Goal: Information Seeking & Learning: Compare options

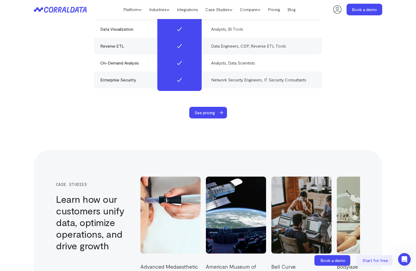
scroll to position [1667, 0]
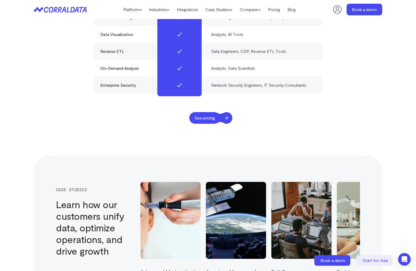
click at [210, 112] on span "See pricing" at bounding box center [204, 118] width 31 height 12
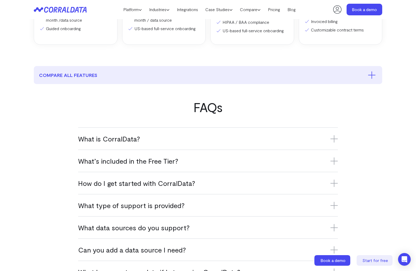
scroll to position [294, 0]
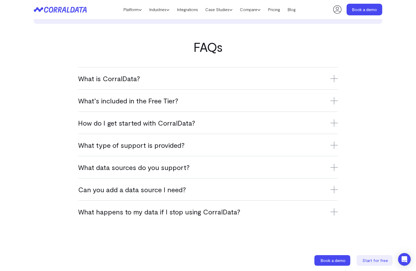
click at [210, 108] on div "What’s included in the Free Tier? The Free Tier includes one data source, one u…" at bounding box center [208, 100] width 260 height 22
click at [331, 101] on icon at bounding box center [334, 100] width 7 height 7
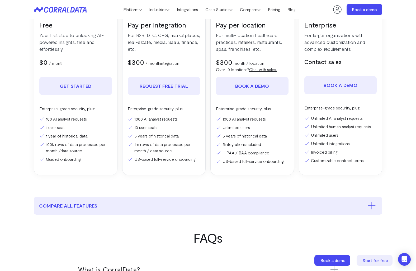
scroll to position [0, 0]
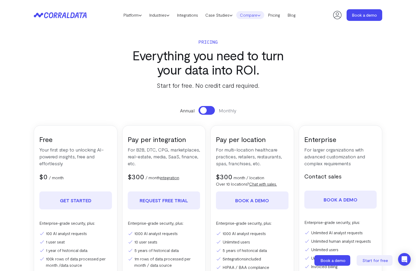
click at [260, 15] on use at bounding box center [259, 15] width 3 height 1
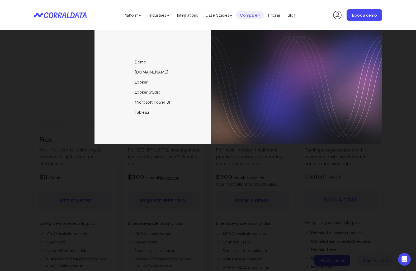
click at [38, 106] on div "Domo Funnel.io Looker Looker Studio Microsoft Power BI Tableau" at bounding box center [208, 87] width 348 height 114
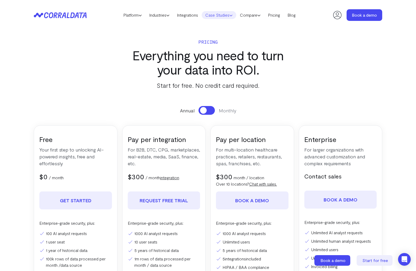
click at [232, 16] on icon at bounding box center [230, 15] width 3 height 3
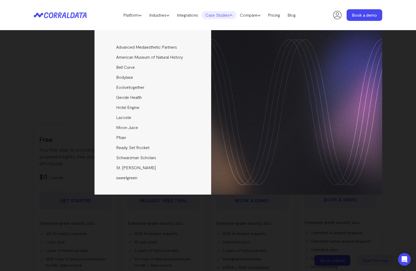
click at [60, 85] on div "Advanced Medaesthetic Partners See how AMP scaled profitability and enhanced pa…" at bounding box center [208, 112] width 348 height 164
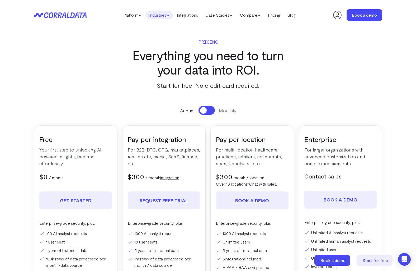
click at [166, 15] on link "Industries" at bounding box center [159, 15] width 28 height 8
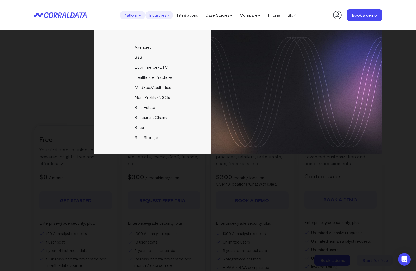
click at [135, 14] on link "Platform" at bounding box center [133, 15] width 26 height 8
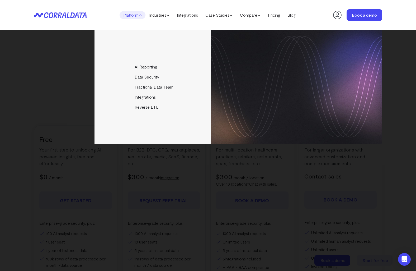
click at [53, 57] on div "AI Reporting Use AI to effortlessly answer any business questions from all your…" at bounding box center [208, 87] width 348 height 114
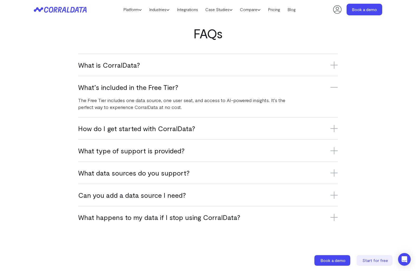
scroll to position [308, 0]
click at [334, 195] on icon at bounding box center [334, 194] width 0 height 7
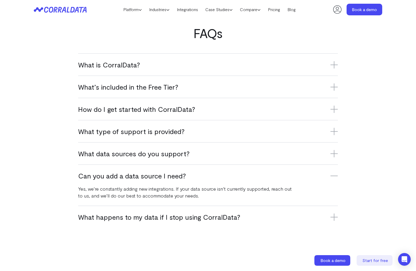
click at [331, 130] on icon at bounding box center [334, 131] width 7 height 7
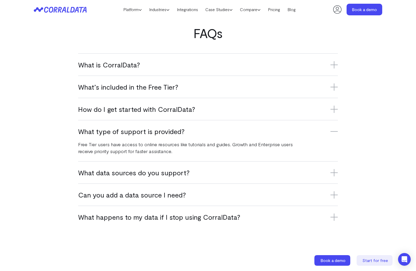
click at [327, 110] on h3 "How do I get started with CorralData?" at bounding box center [208, 109] width 260 height 9
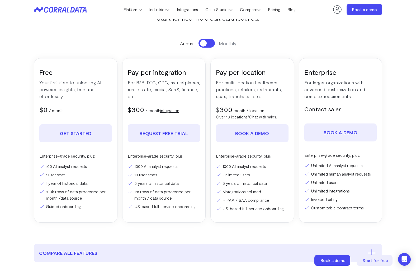
scroll to position [0, 0]
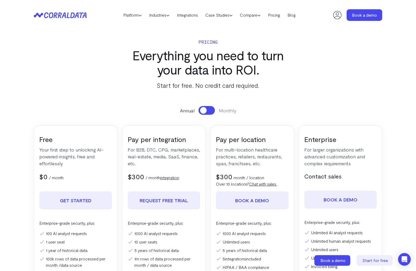
click at [209, 106] on button at bounding box center [207, 110] width 16 height 9
click at [199, 109] on button at bounding box center [207, 110] width 16 height 9
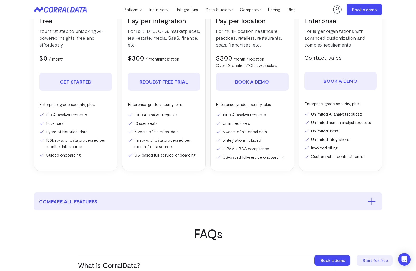
scroll to position [144, 0]
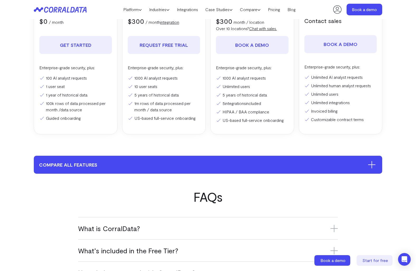
click at [186, 164] on button "compare all features" at bounding box center [208, 164] width 348 height 18
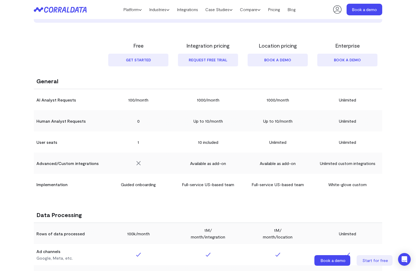
scroll to position [297, 0]
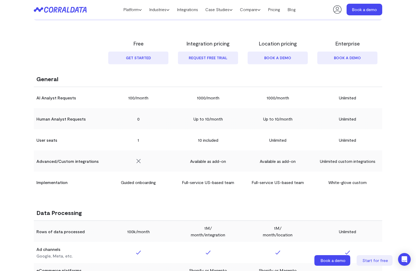
click at [324, 96] on td "Unlimited" at bounding box center [348, 97] width 70 height 21
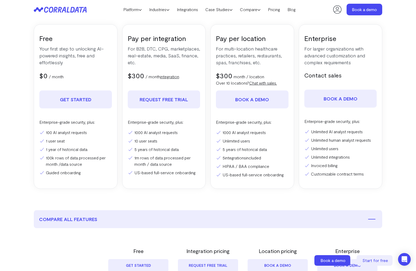
scroll to position [0, 0]
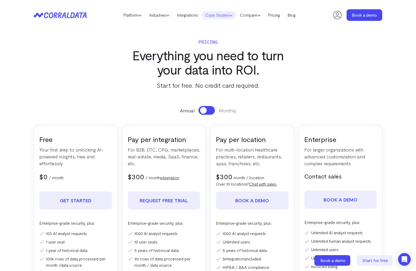
click at [232, 16] on icon at bounding box center [230, 15] width 3 height 3
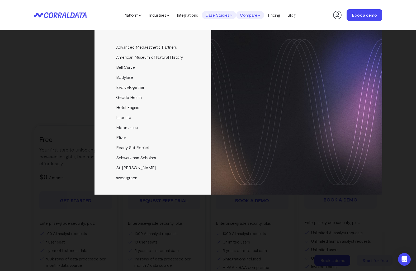
click at [255, 16] on link "Compare" at bounding box center [250, 15] width 28 height 8
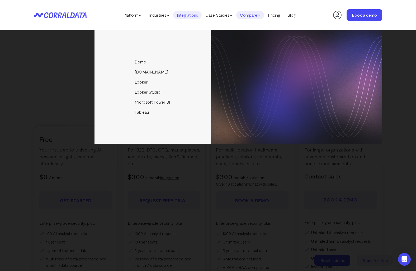
click at [193, 11] on link "Integrations" at bounding box center [187, 15] width 29 height 8
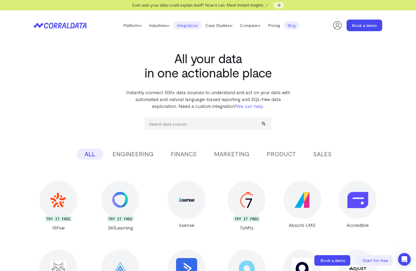
click at [292, 26] on link "Blog" at bounding box center [292, 25] width 16 height 8
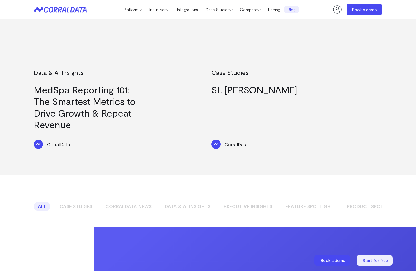
scroll to position [392, 0]
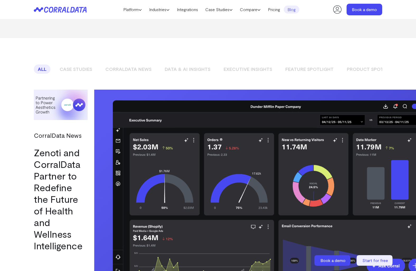
click at [145, 64] on link "CorralData News" at bounding box center [128, 68] width 54 height 9
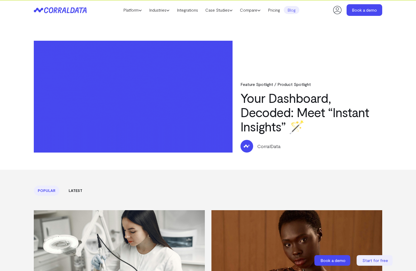
scroll to position [0, 0]
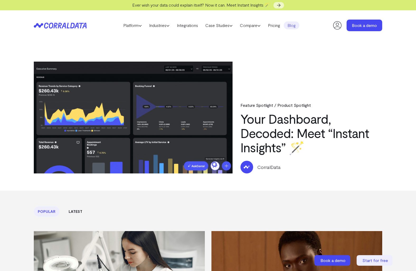
click at [278, 31] on header "Platform AI Reporting Use AI to effortlessly answer any business questions from…" at bounding box center [208, 25] width 348 height 30
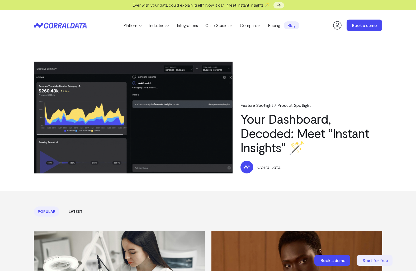
click at [298, 26] on link "Blog" at bounding box center [292, 25] width 16 height 8
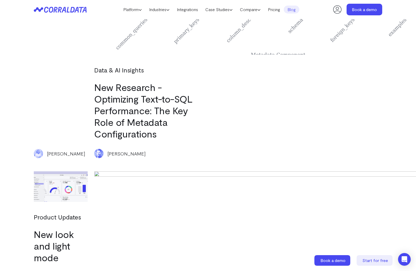
scroll to position [1673, 0]
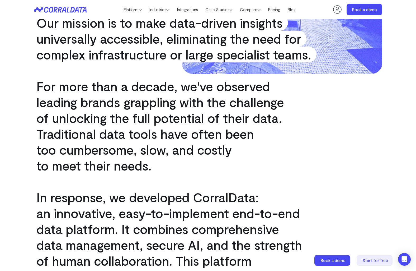
scroll to position [166, 0]
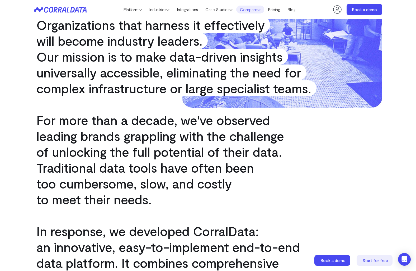
click at [264, 11] on link "Compare" at bounding box center [250, 10] width 28 height 8
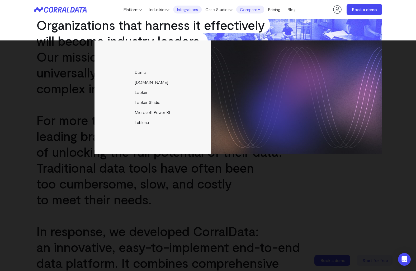
click at [190, 8] on link "Integrations" at bounding box center [187, 10] width 29 height 8
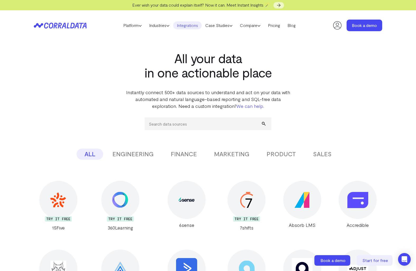
click at [324, 153] on button "SALES" at bounding box center [322, 153] width 34 height 11
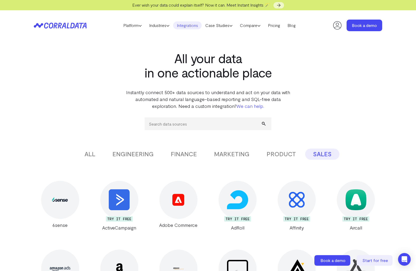
click at [283, 155] on button "PRODUCT" at bounding box center [281, 153] width 45 height 11
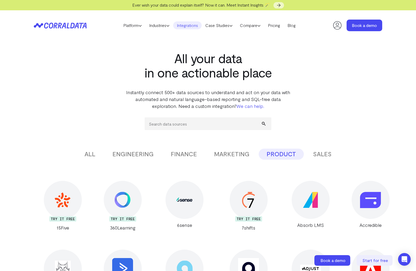
click at [247, 155] on button "MARKETING" at bounding box center [231, 153] width 51 height 11
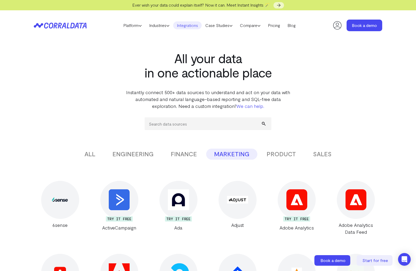
click at [172, 151] on button "FINANCE" at bounding box center [184, 153] width 42 height 11
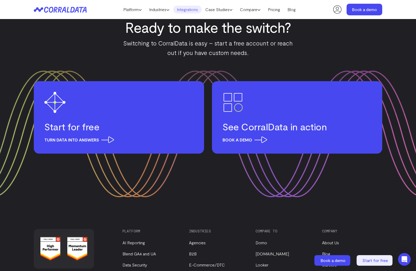
scroll to position [1794, 0]
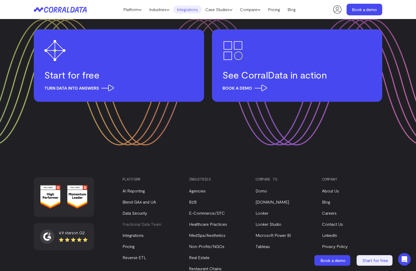
click at [143, 222] on link "Fractional Data Team" at bounding box center [141, 223] width 39 height 5
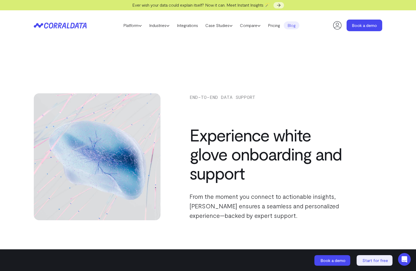
click at [290, 26] on link "Blog" at bounding box center [292, 25] width 16 height 8
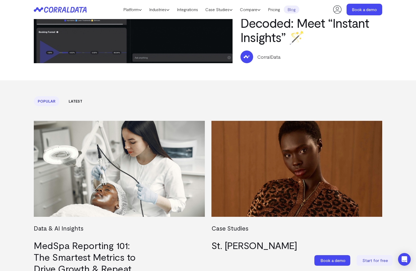
scroll to position [136, 0]
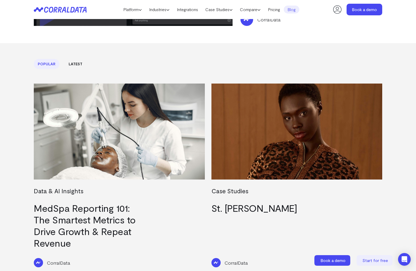
click at [74, 63] on link "Latest" at bounding box center [76, 64] width 22 height 10
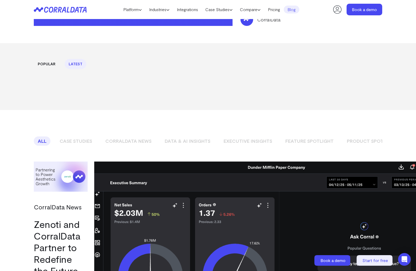
click at [78, 138] on link "Case Studies" at bounding box center [76, 140] width 40 height 9
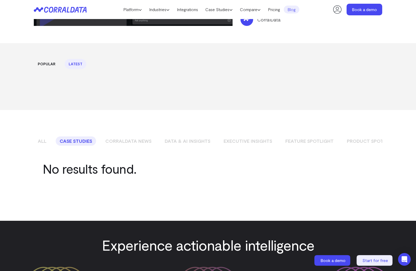
click at [126, 138] on link "CorralData News" at bounding box center [128, 140] width 54 height 9
click at [186, 140] on link "Data & AI Insights" at bounding box center [188, 140] width 54 height 9
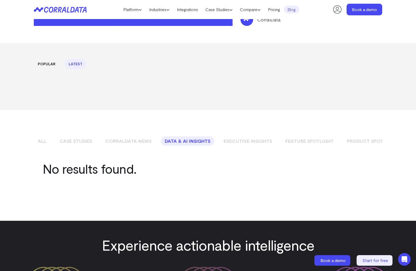
click at [243, 139] on link "Executive Insights" at bounding box center [248, 140] width 56 height 9
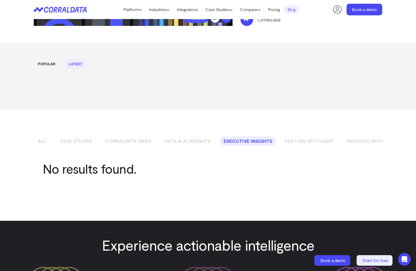
click at [43, 139] on link "All" at bounding box center [42, 140] width 17 height 9
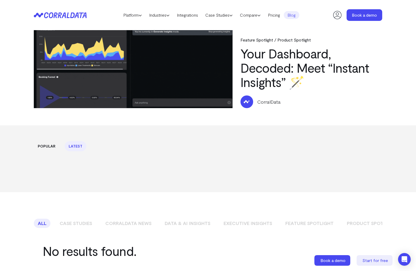
scroll to position [0, 0]
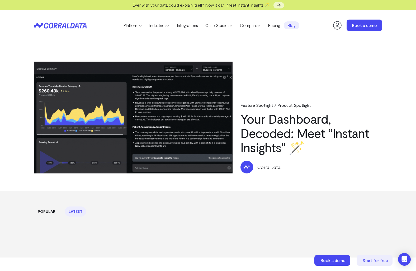
click at [107, 73] on img at bounding box center [133, 118] width 199 height 112
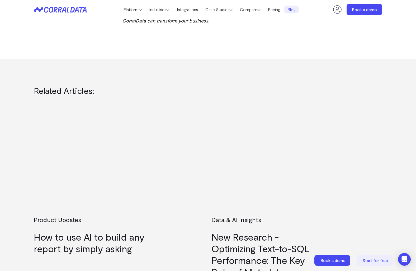
scroll to position [558, 0]
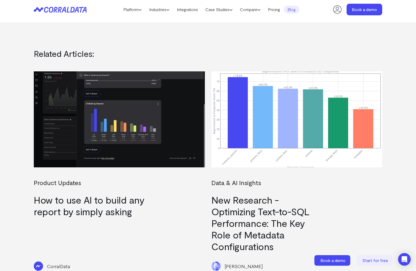
click at [156, 127] on img at bounding box center [119, 119] width 171 height 96
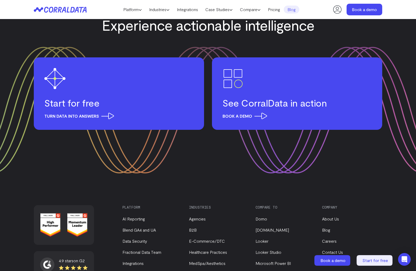
scroll to position [742, 0]
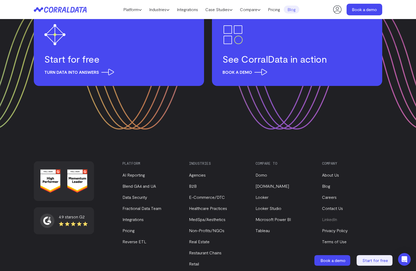
click at [331, 218] on link "LinkedIn" at bounding box center [329, 218] width 15 height 5
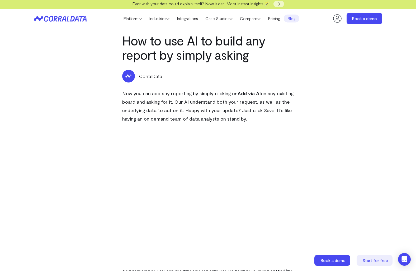
scroll to position [0, 0]
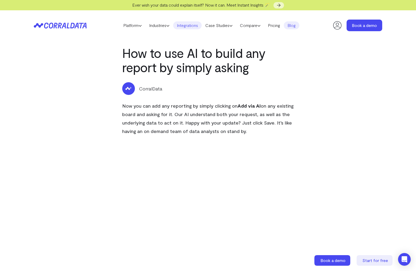
click at [193, 23] on link "Integrations" at bounding box center [187, 25] width 29 height 8
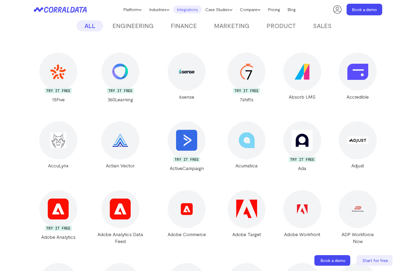
scroll to position [116, 0]
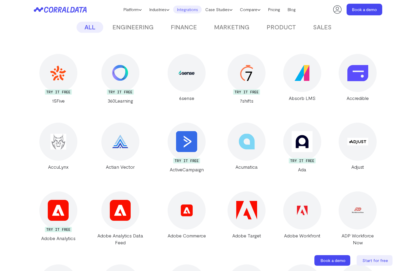
click at [113, 145] on img at bounding box center [120, 141] width 16 height 13
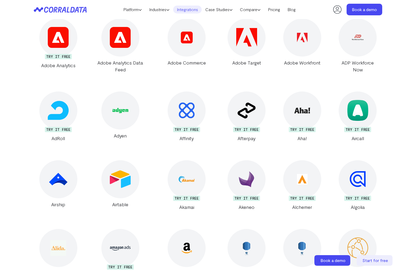
scroll to position [314, 0]
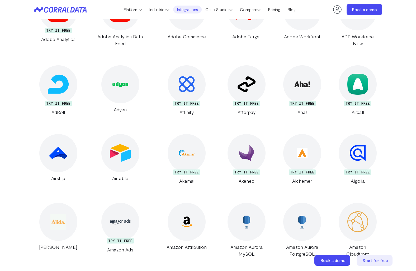
click at [106, 151] on div at bounding box center [120, 153] width 38 height 38
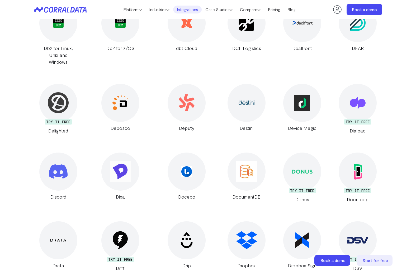
scroll to position [2590, 0]
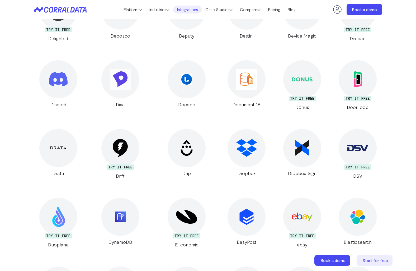
click at [235, 139] on div at bounding box center [247, 148] width 38 height 38
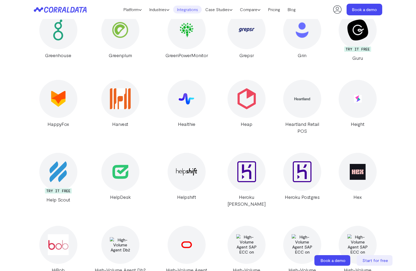
scroll to position [3993, 0]
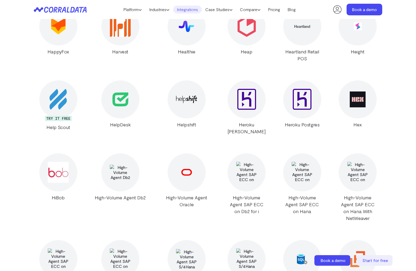
click at [68, 11] on icon at bounding box center [60, 10] width 53 height 6
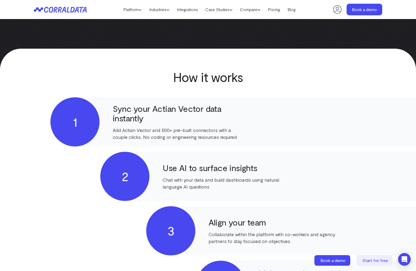
scroll to position [136, 0]
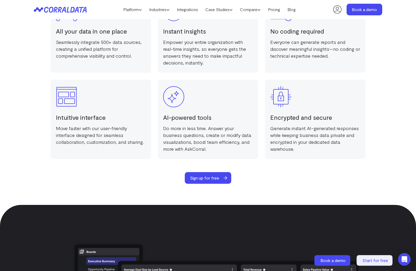
scroll to position [855, 0]
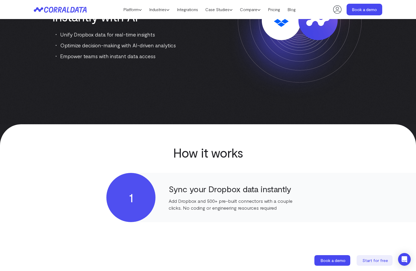
scroll to position [115, 0]
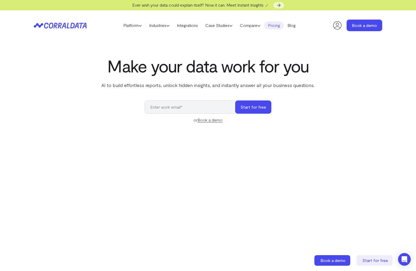
click at [276, 28] on link "Pricing" at bounding box center [274, 25] width 20 height 8
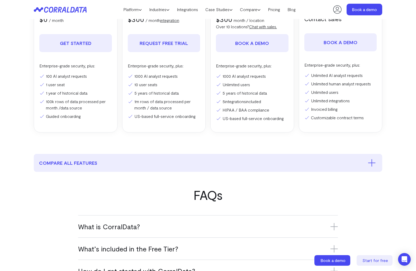
scroll to position [76, 0]
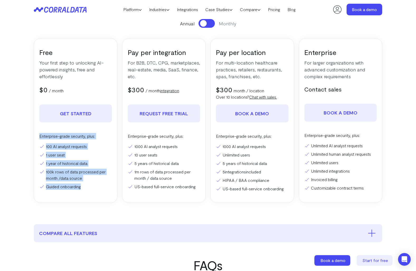
drag, startPoint x: 89, startPoint y: 187, endPoint x: 22, endPoint y: 131, distance: 87.5
click at [22, 131] on section "Pricing Everything you need to turn your data into ROI. Start for free. No cred…" at bounding box center [208, 83] width 380 height 280
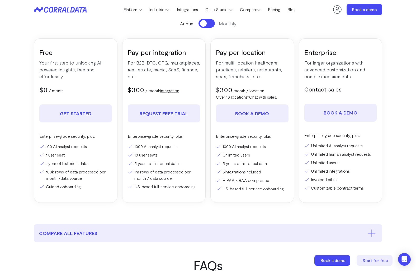
click at [274, 200] on div "Pay per location For multi-location healthcare practices, retailers, restaurant…" at bounding box center [252, 120] width 84 height 164
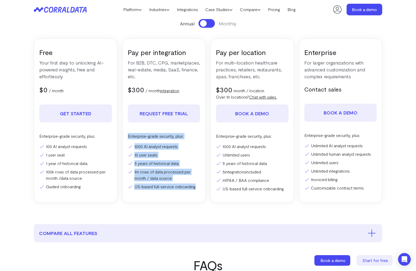
drag, startPoint x: 191, startPoint y: 185, endPoint x: 129, endPoint y: 130, distance: 82.5
click at [129, 130] on div "Free Your first step to unlocking AI-powered insights, free and effortlessly $0…" at bounding box center [208, 120] width 348 height 164
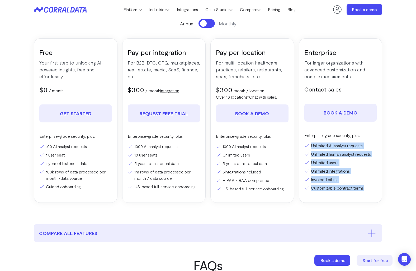
drag, startPoint x: 371, startPoint y: 187, endPoint x: 309, endPoint y: 147, distance: 74.5
click at [309, 147] on ul "Unlimited AI analyst requests Unlimited human analyst requests Unlimited users …" at bounding box center [340, 166] width 73 height 49
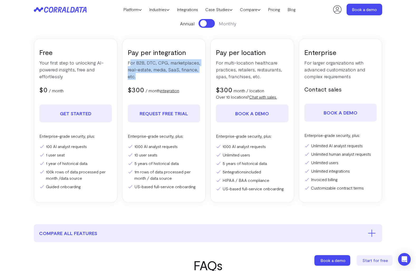
drag, startPoint x: 130, startPoint y: 61, endPoint x: 128, endPoint y: 80, distance: 18.9
click at [128, 80] on div "Pay per integration For B2B, DTC, CPG, marketplaces, real-estate, media, SaaS, …" at bounding box center [164, 120] width 84 height 164
click at [128, 60] on p "For B2B, DTC, CPG, marketplaces, real-estate, media, SaaS, finance, etc." at bounding box center [164, 69] width 73 height 21
drag, startPoint x: 128, startPoint y: 61, endPoint x: 149, endPoint y: 73, distance: 23.9
click at [149, 73] on p "For B2B, DTC, CPG, marketplaces, real-estate, media, SaaS, finance, etc." at bounding box center [164, 69] width 73 height 21
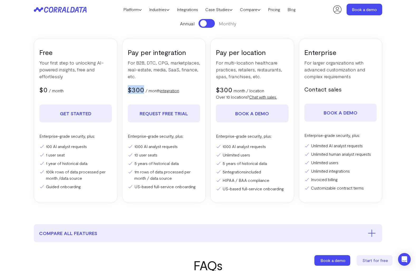
drag, startPoint x: 129, startPoint y: 91, endPoint x: 143, endPoint y: 91, distance: 14.3
click at [143, 91] on span "$300" at bounding box center [136, 89] width 16 height 8
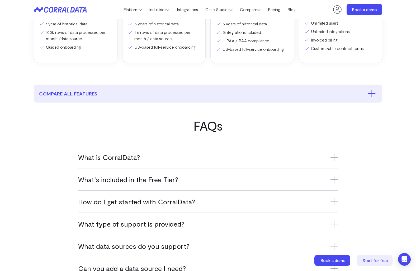
scroll to position [221, 0]
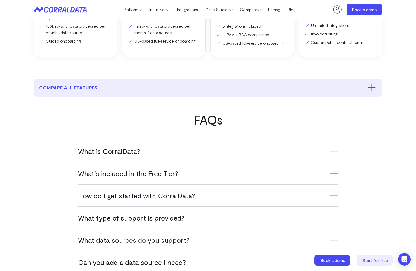
click at [272, 151] on h3 "What is CorralData?" at bounding box center [208, 151] width 260 height 9
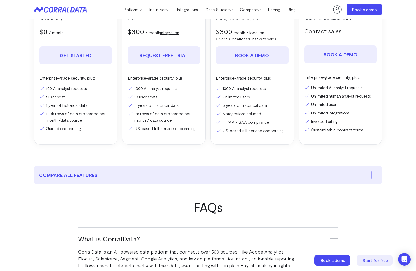
scroll to position [134, 0]
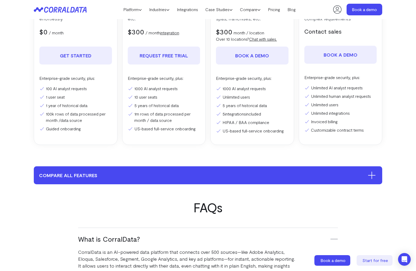
click at [236, 176] on button "compare all features" at bounding box center [208, 175] width 348 height 18
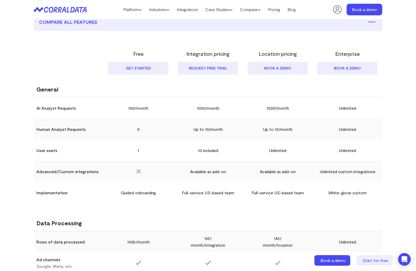
scroll to position [293, 0]
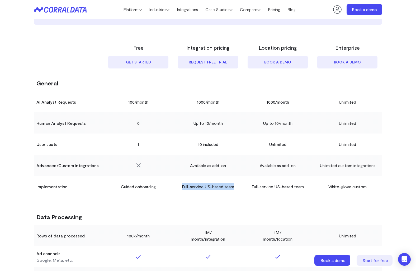
drag, startPoint x: 172, startPoint y: 186, endPoint x: 239, endPoint y: 187, distance: 66.8
click at [239, 187] on tr "Implementation Guided onboarding Full-service US-based team Full-service US-bas…" at bounding box center [208, 186] width 348 height 21
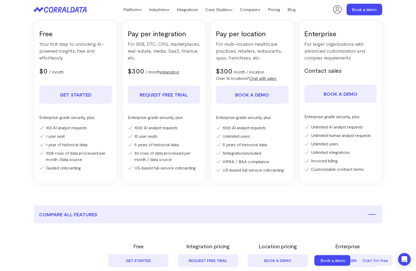
scroll to position [45, 0]
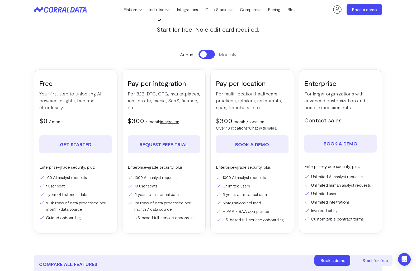
click at [209, 53] on button at bounding box center [207, 54] width 16 height 9
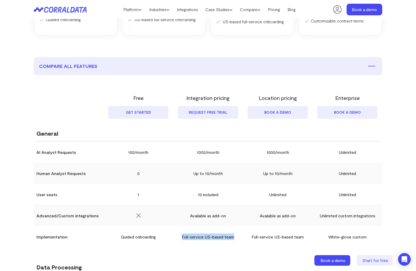
scroll to position [267, 0]
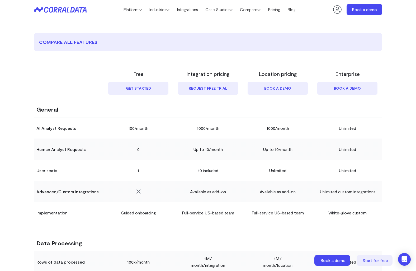
drag, startPoint x: 235, startPoint y: 213, endPoint x: 182, endPoint y: 214, distance: 52.8
click at [182, 217] on td "Full-service US-based team" at bounding box center [208, 212] width 70 height 21
drag, startPoint x: 232, startPoint y: 192, endPoint x: 177, endPoint y: 192, distance: 54.9
click at [177, 192] on td "Available as add-on" at bounding box center [208, 191] width 70 height 21
click at [201, 163] on td "10 included" at bounding box center [208, 169] width 70 height 21
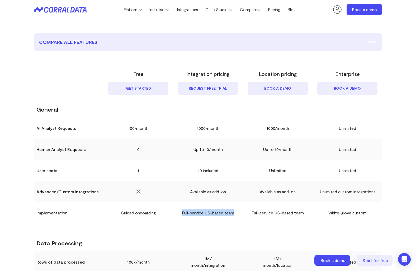
drag, startPoint x: 180, startPoint y: 214, endPoint x: 239, endPoint y: 213, distance: 59.1
click at [239, 213] on td "Full-service US-based team" at bounding box center [208, 212] width 70 height 21
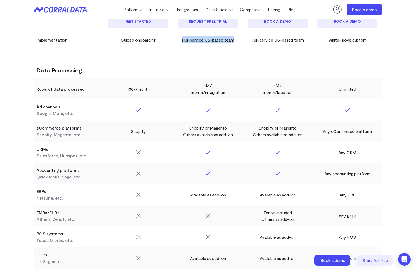
scroll to position [440, 0]
drag, startPoint x: 204, startPoint y: 213, endPoint x: 231, endPoint y: 217, distance: 27.4
click at [231, 217] on td at bounding box center [208, 215] width 70 height 21
drag, startPoint x: 212, startPoint y: 216, endPoint x: 198, endPoint y: 216, distance: 13.5
click at [198, 216] on td at bounding box center [208, 215] width 70 height 21
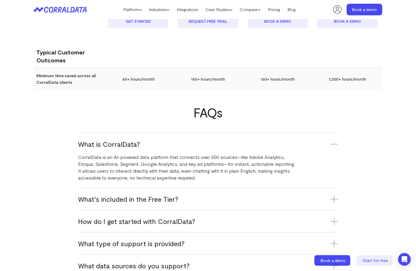
scroll to position [1285, 0]
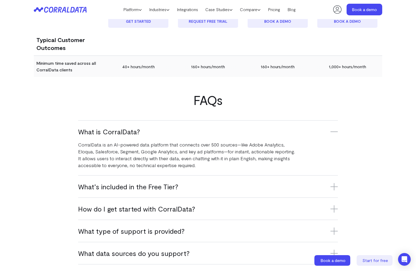
click at [173, 210] on h3 "How do I get started with CorralData?" at bounding box center [208, 208] width 260 height 9
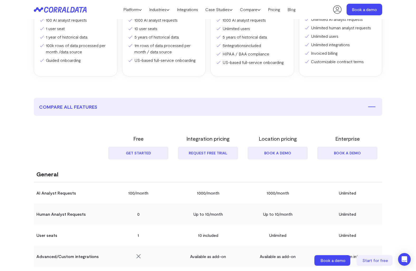
scroll to position [203, 0]
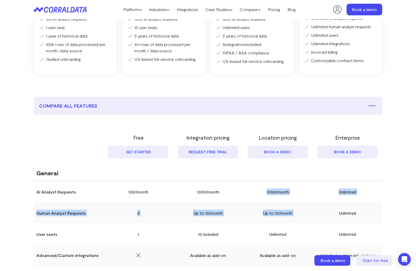
drag, startPoint x: 263, startPoint y: 185, endPoint x: 338, endPoint y: 214, distance: 80.3
click at [304, 196] on td "1000/month" at bounding box center [278, 191] width 70 height 21
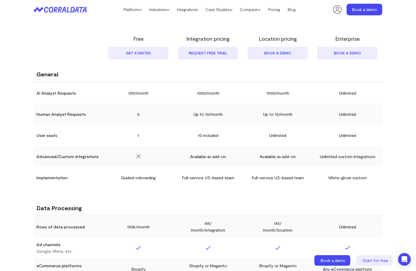
scroll to position [348, 0]
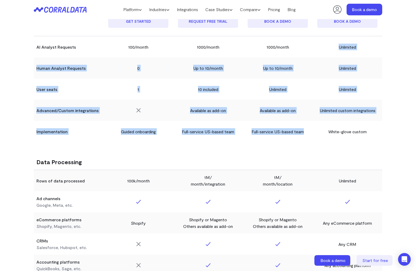
drag, startPoint x: 312, startPoint y: 132, endPoint x: 274, endPoint y: 78, distance: 66.4
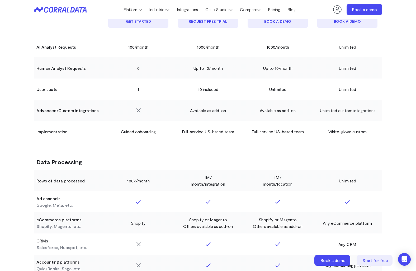
click at [274, 149] on tr at bounding box center [208, 148] width 348 height 12
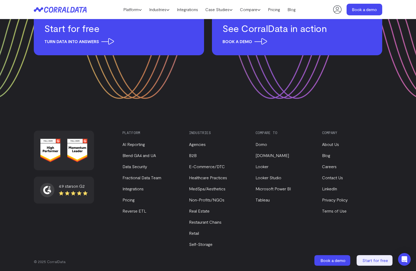
scroll to position [1818, 0]
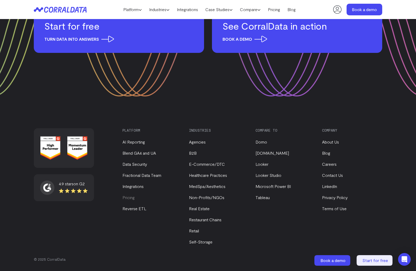
click at [125, 198] on link "Pricing" at bounding box center [128, 197] width 12 height 5
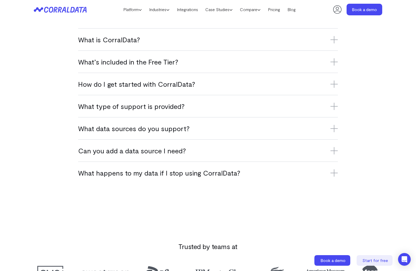
scroll to position [332, 0]
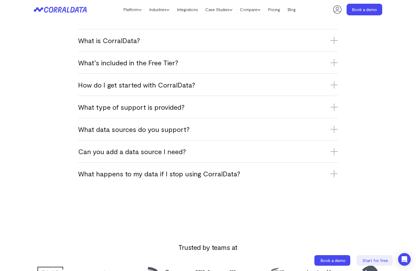
click at [159, 146] on div "Can you add a data source I need? Yes, we’re constantly adding new integrations…" at bounding box center [208, 151] width 260 height 22
drag, startPoint x: 173, startPoint y: 152, endPoint x: 180, endPoint y: 150, distance: 7.2
click at [173, 152] on h3 "Can you add a data source I need?" at bounding box center [208, 151] width 260 height 9
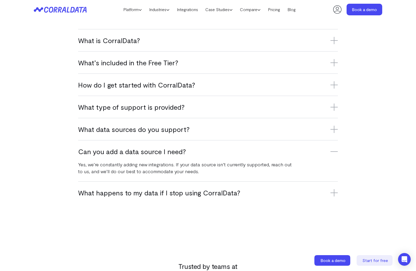
click at [260, 135] on div "What data sources do you support? CorralData supports over 500 platforms, inclu…" at bounding box center [208, 129] width 260 height 22
click at [337, 122] on div "What data sources do you support? CorralData supports over 500 platforms, inclu…" at bounding box center [208, 129] width 260 height 22
click at [335, 128] on icon at bounding box center [334, 128] width 7 height 7
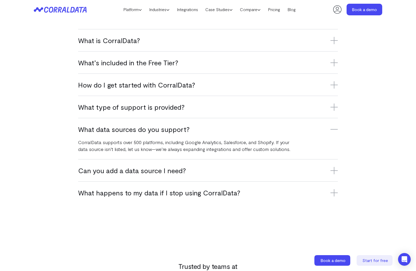
click at [336, 106] on icon at bounding box center [334, 106] width 7 height 7
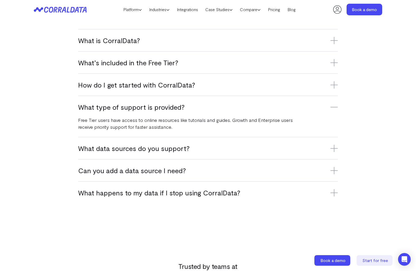
click at [333, 86] on icon at bounding box center [334, 84] width 7 height 7
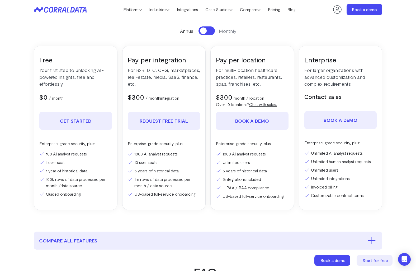
scroll to position [0, 0]
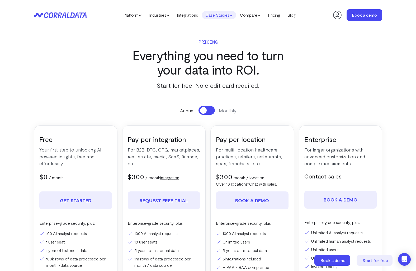
click at [232, 15] on icon at bounding box center [230, 15] width 3 height 3
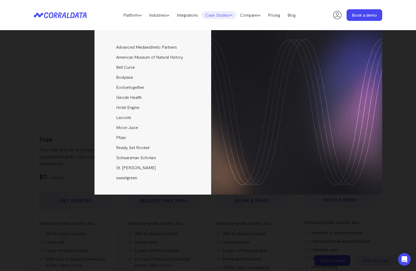
click at [232, 15] on icon at bounding box center [230, 15] width 3 height 3
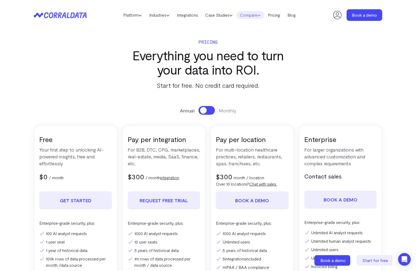
click at [260, 17] on link "Compare" at bounding box center [250, 15] width 28 height 8
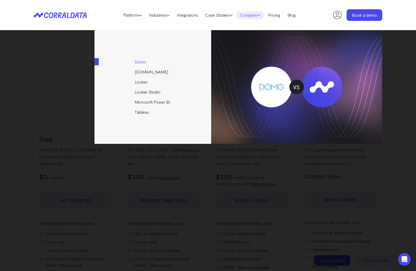
click at [147, 64] on link "Domo" at bounding box center [153, 62] width 117 height 10
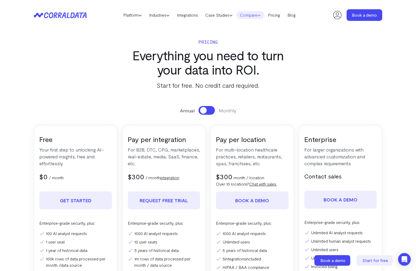
click at [264, 17] on link "Compare" at bounding box center [250, 15] width 28 height 8
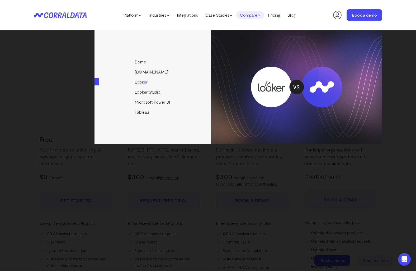
click at [145, 83] on link "Looker" at bounding box center [153, 82] width 117 height 10
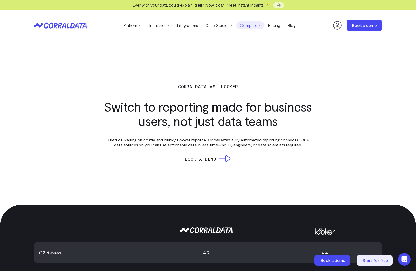
click at [257, 26] on link "Compare" at bounding box center [250, 25] width 28 height 8
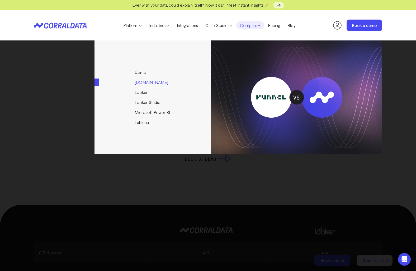
click at [144, 84] on link "[DOMAIN_NAME]" at bounding box center [153, 82] width 117 height 10
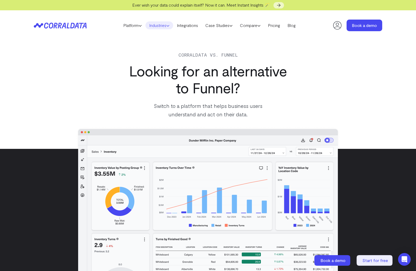
click at [168, 25] on icon at bounding box center [167, 25] width 3 height 3
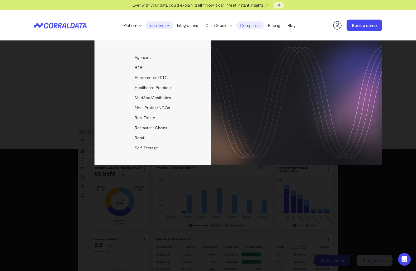
click at [261, 24] on icon at bounding box center [258, 25] width 3 height 3
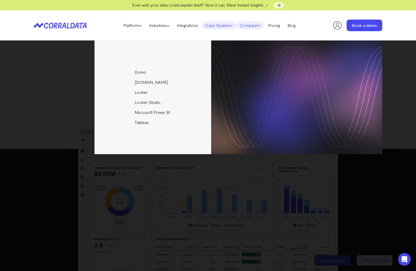
click at [231, 24] on link "Case Studies" at bounding box center [219, 25] width 35 height 8
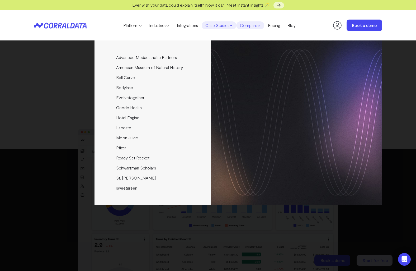
click at [261, 27] on link "Compare" at bounding box center [250, 25] width 28 height 8
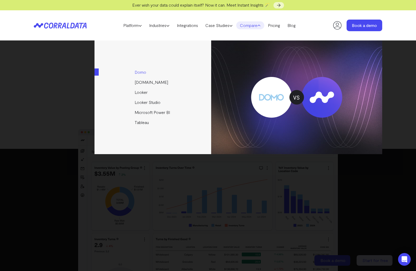
click at [154, 72] on link "Domo" at bounding box center [153, 72] width 117 height 10
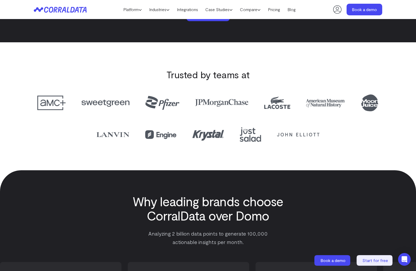
scroll to position [1097, 0]
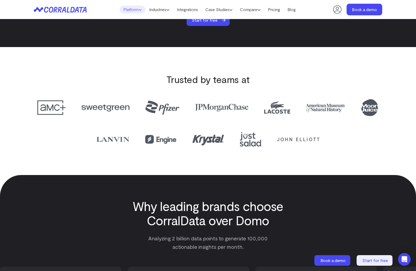
click at [139, 10] on icon at bounding box center [140, 9] width 3 height 3
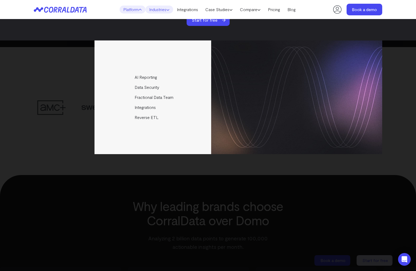
click at [169, 10] on link "Industries" at bounding box center [159, 10] width 28 height 8
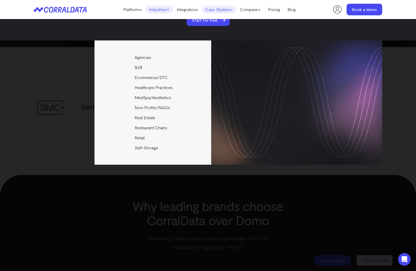
click at [231, 10] on icon at bounding box center [230, 9] width 3 height 3
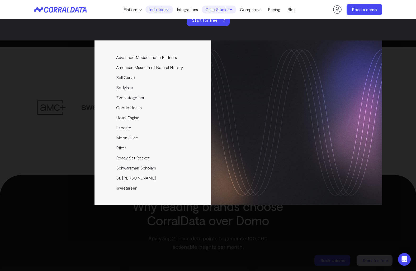
click at [167, 11] on icon at bounding box center [167, 9] width 3 height 3
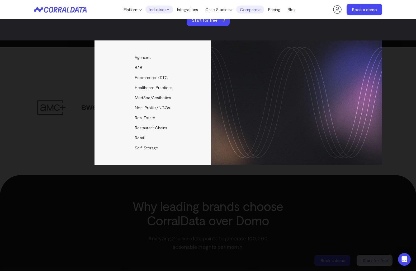
click at [261, 11] on icon at bounding box center [258, 9] width 3 height 3
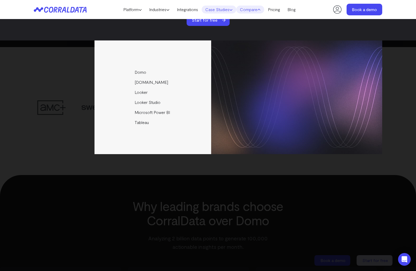
click at [235, 12] on link "Case Studies" at bounding box center [219, 10] width 35 height 8
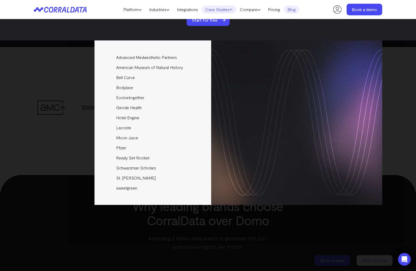
click at [299, 12] on link "Blog" at bounding box center [292, 10] width 16 height 8
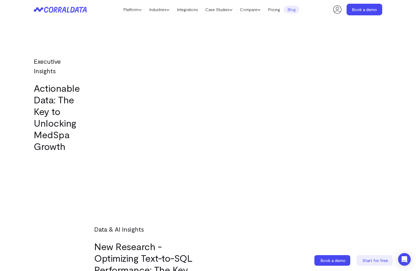
scroll to position [1343, 0]
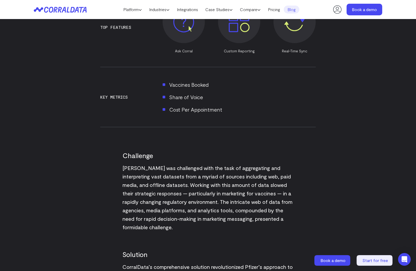
scroll to position [431, 0]
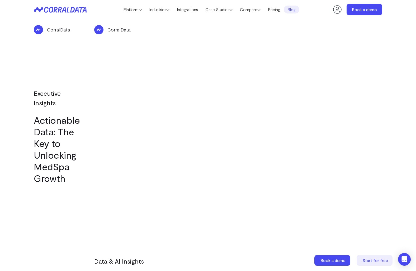
scroll to position [1208, 0]
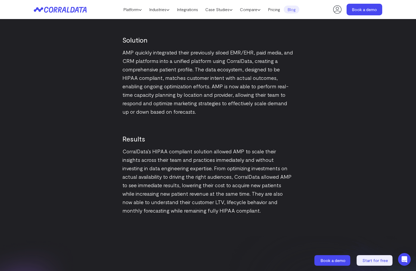
scroll to position [710, 0]
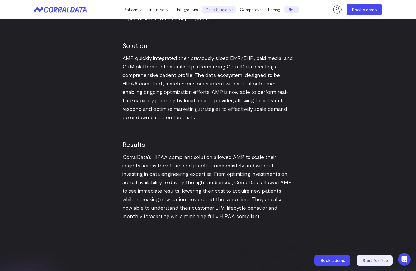
click at [232, 9] on icon at bounding box center [230, 9] width 3 height 3
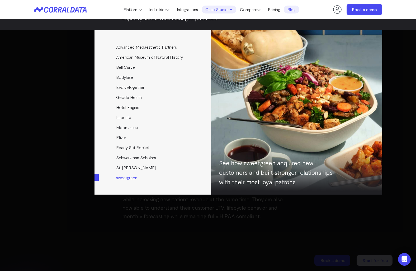
click at [126, 179] on link "sweetgreen" at bounding box center [153, 177] width 117 height 10
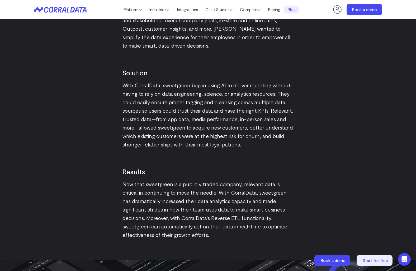
scroll to position [656, 0]
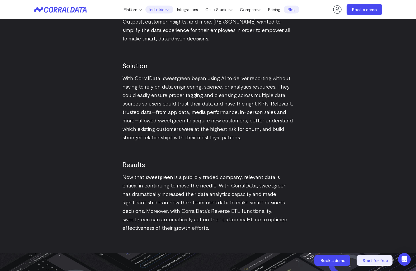
click at [168, 7] on link "Industries" at bounding box center [159, 10] width 28 height 8
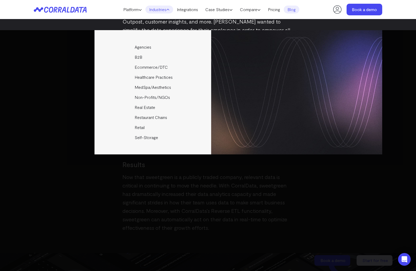
click at [83, 10] on icon at bounding box center [60, 10] width 53 height 6
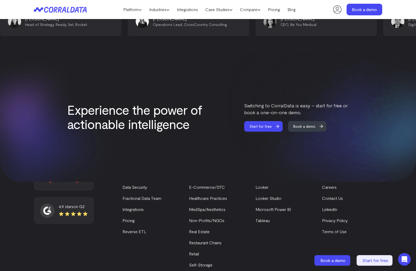
scroll to position [2209, 0]
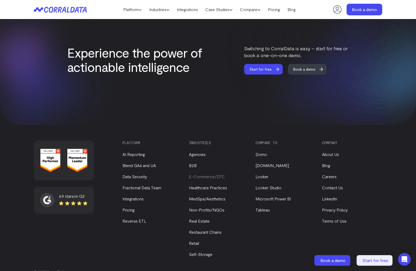
click at [195, 174] on link "E-Commerce/DTC" at bounding box center [207, 176] width 36 height 5
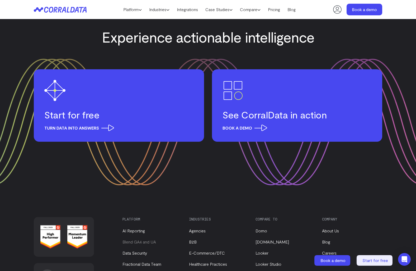
scroll to position [1915, 0]
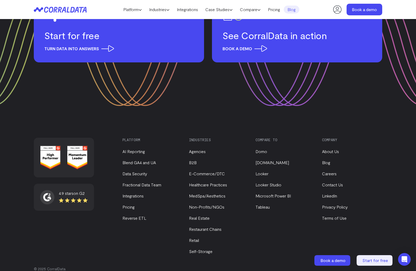
click at [293, 8] on link "Blog" at bounding box center [292, 10] width 16 height 8
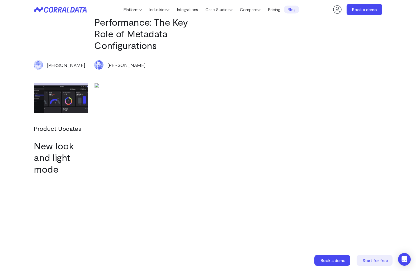
scroll to position [1673, 0]
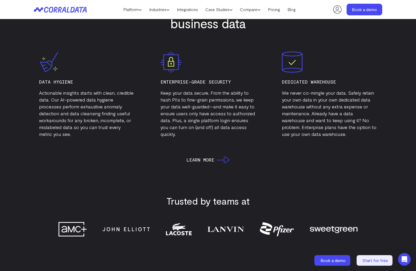
scroll to position [1702, 0]
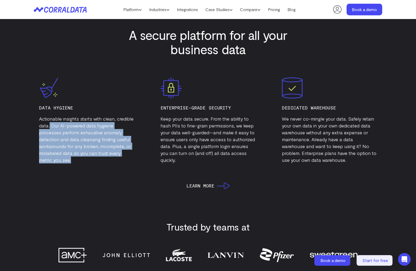
drag, startPoint x: 50, startPoint y: 127, endPoint x: 132, endPoint y: 159, distance: 88.0
click at [132, 159] on p "Actionable insights starts with clean, credible data. Our AI-powered data hygie…" at bounding box center [86, 139] width 95 height 48
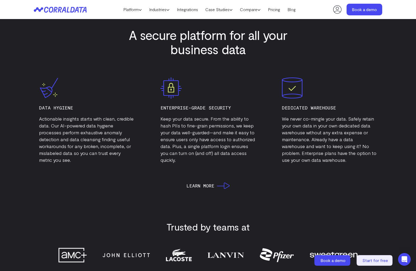
click at [141, 161] on div "Data Hygiene Actionable insights starts with clean, credible data. Our AI-power…" at bounding box center [208, 120] width 348 height 96
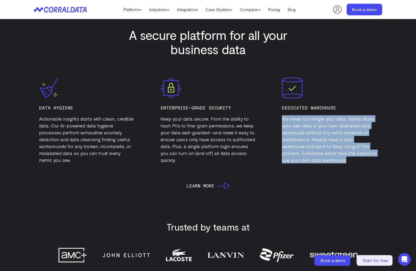
drag, startPoint x: 336, startPoint y: 162, endPoint x: 276, endPoint y: 120, distance: 73.4
click at [276, 120] on div "Data Hygiene Actionable insights starts with clean, credible data. Our AI-power…" at bounding box center [208, 120] width 348 height 96
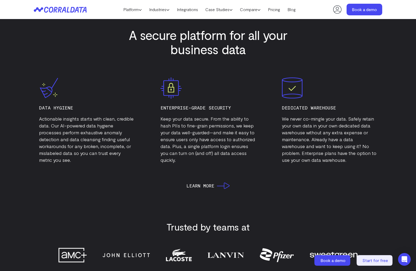
click at [345, 151] on p "We never co-mingle your data. Safely retain your own data in your own dedicated…" at bounding box center [329, 139] width 95 height 48
click at [208, 184] on span "Learn More" at bounding box center [200, 185] width 28 height 7
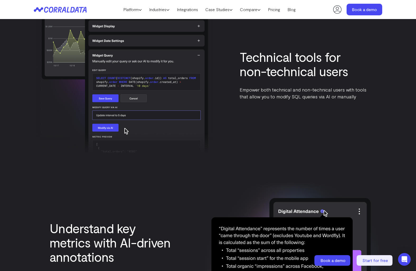
scroll to position [1135, 0]
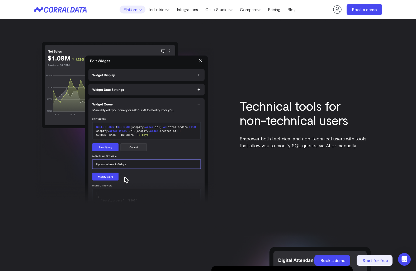
click at [140, 10] on link "Platform" at bounding box center [133, 10] width 26 height 8
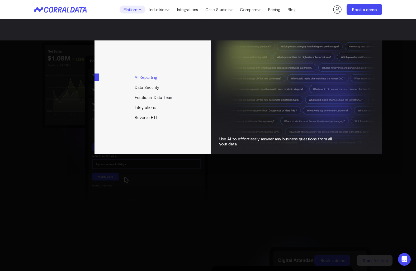
click at [159, 77] on link "AI Reporting" at bounding box center [153, 77] width 117 height 10
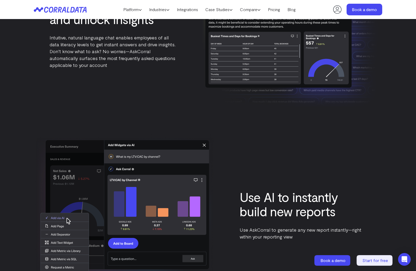
scroll to position [796, 0]
